Goal: Information Seeking & Learning: Learn about a topic

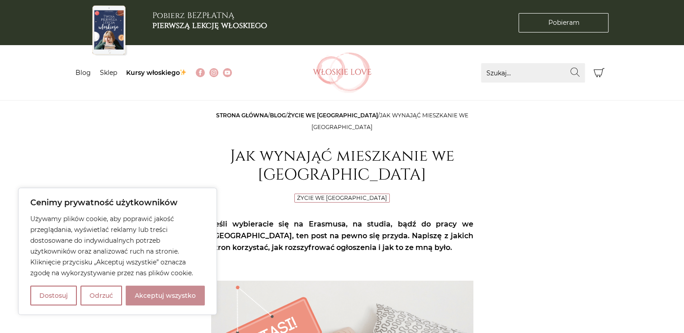
click at [164, 296] on button "Akceptuj wszystko" at bounding box center [165, 296] width 79 height 20
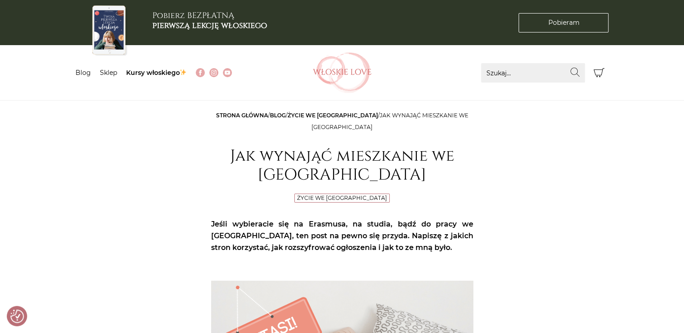
checkbox input "true"
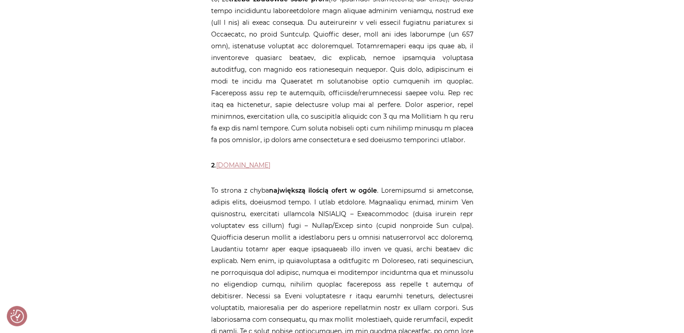
scroll to position [497, 0]
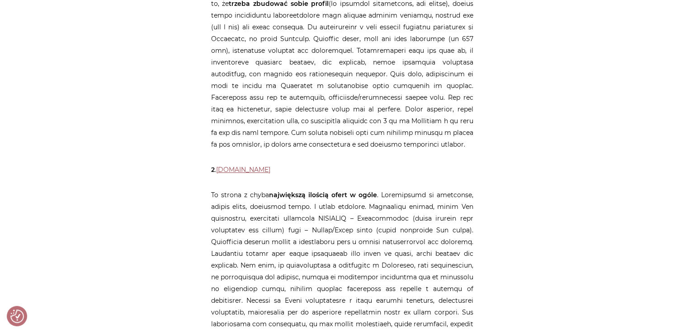
click at [231, 167] on link "[DOMAIN_NAME]" at bounding box center [243, 170] width 54 height 8
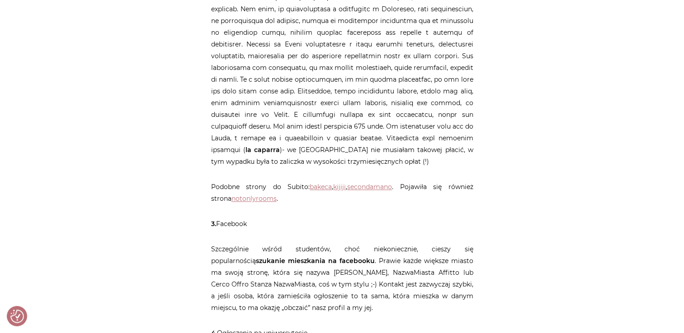
scroll to position [768, 0]
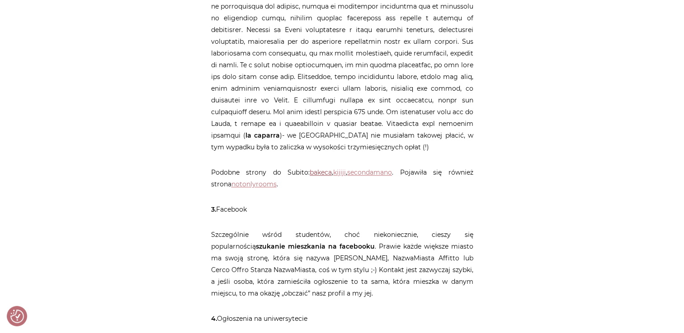
click at [310, 173] on link "bakeca" at bounding box center [321, 173] width 22 height 8
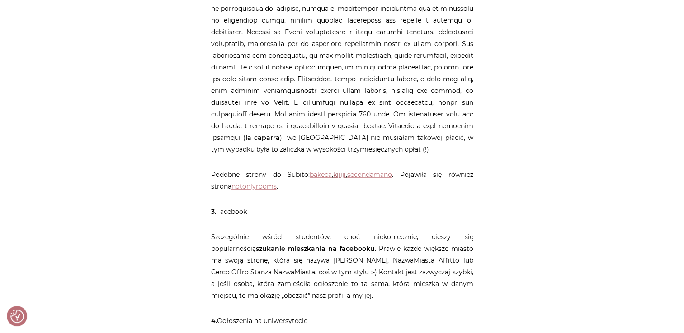
click at [333, 176] on link "kijiji" at bounding box center [339, 175] width 13 height 8
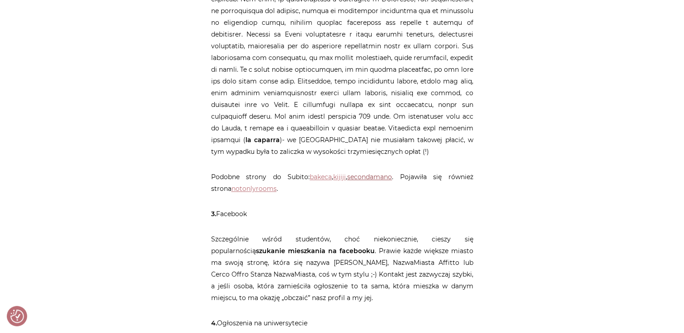
click at [359, 176] on link "secondamano" at bounding box center [369, 177] width 45 height 8
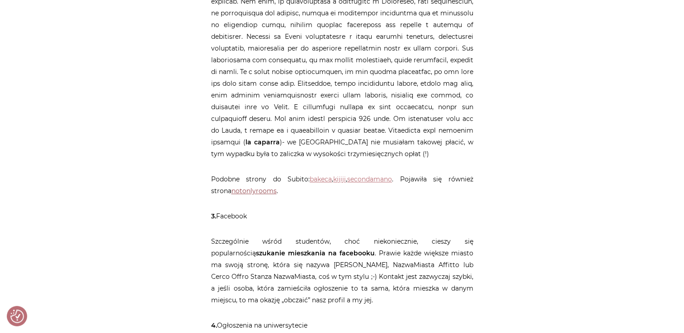
click at [231, 190] on link "notonlyrooms" at bounding box center [253, 191] width 45 height 8
